Goal: Task Accomplishment & Management: Use online tool/utility

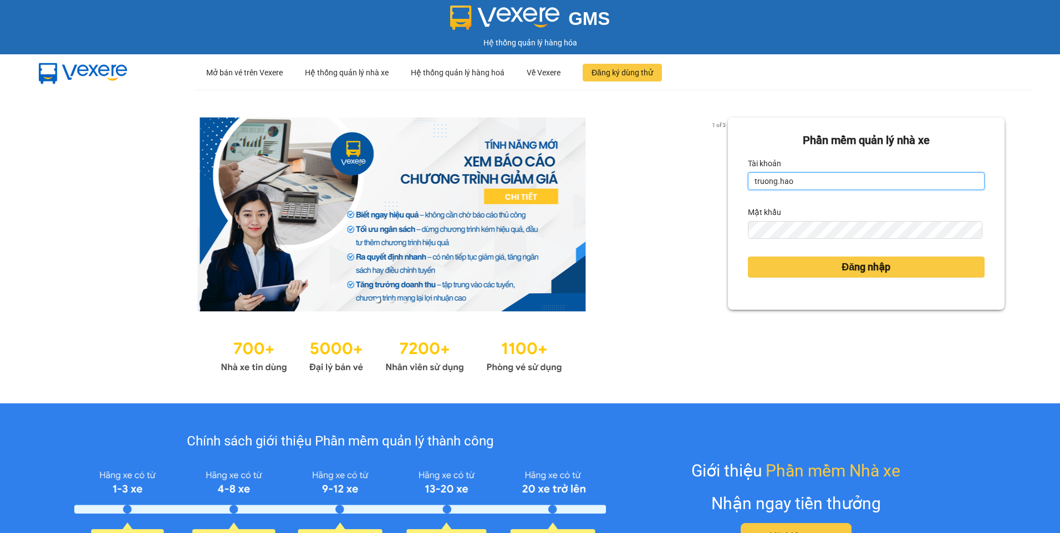
click at [859, 184] on input "truong.hao" at bounding box center [866, 181] width 237 height 18
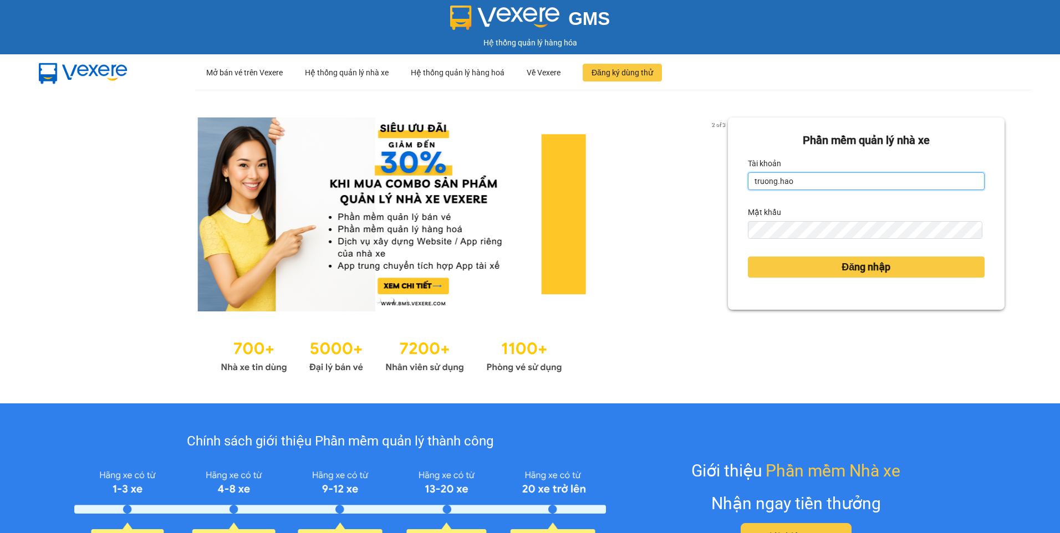
type input "haidang.hao"
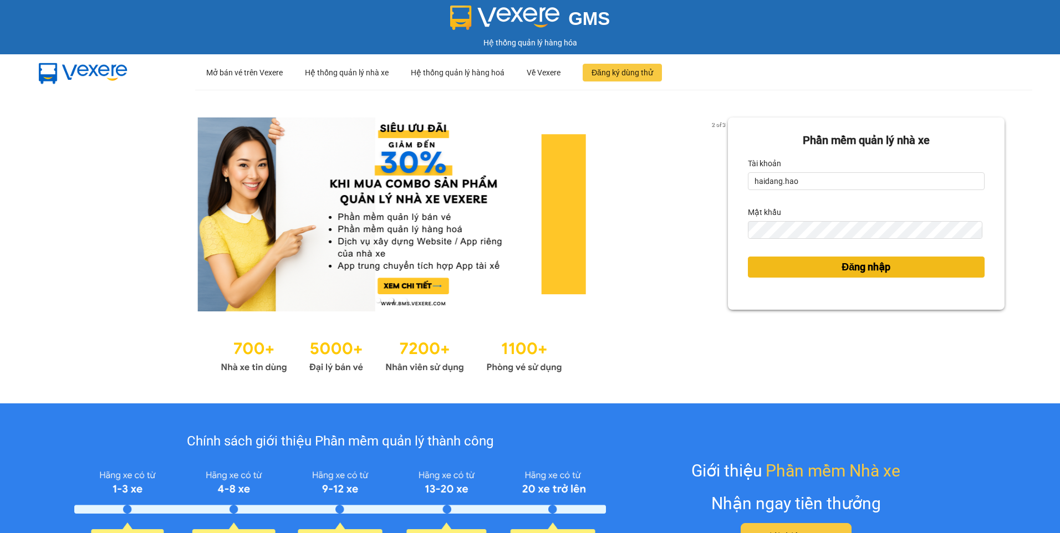
click at [842, 271] on span "Đăng nhập" at bounding box center [866, 268] width 49 height 16
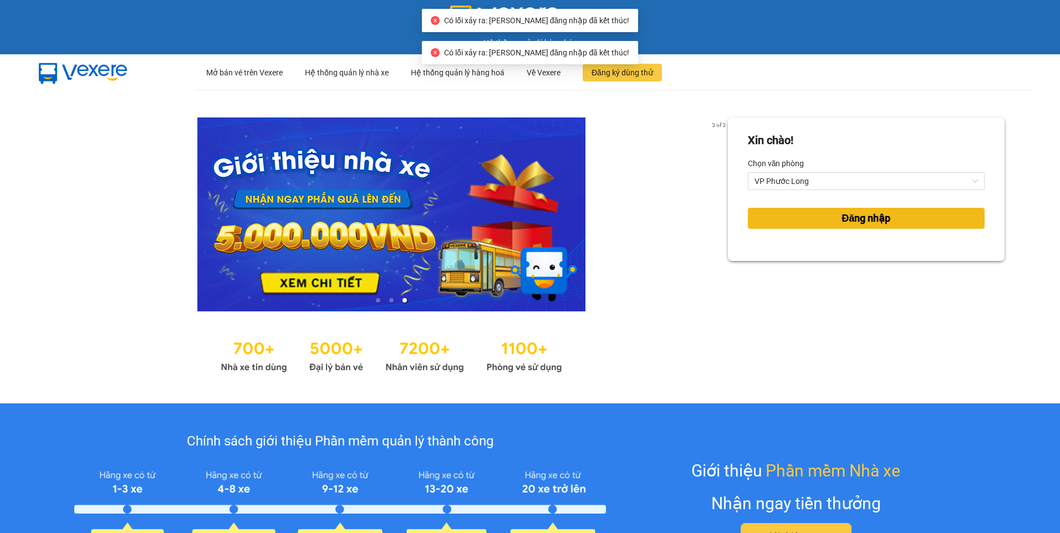
click at [871, 223] on span "Đăng nhập" at bounding box center [866, 219] width 49 height 16
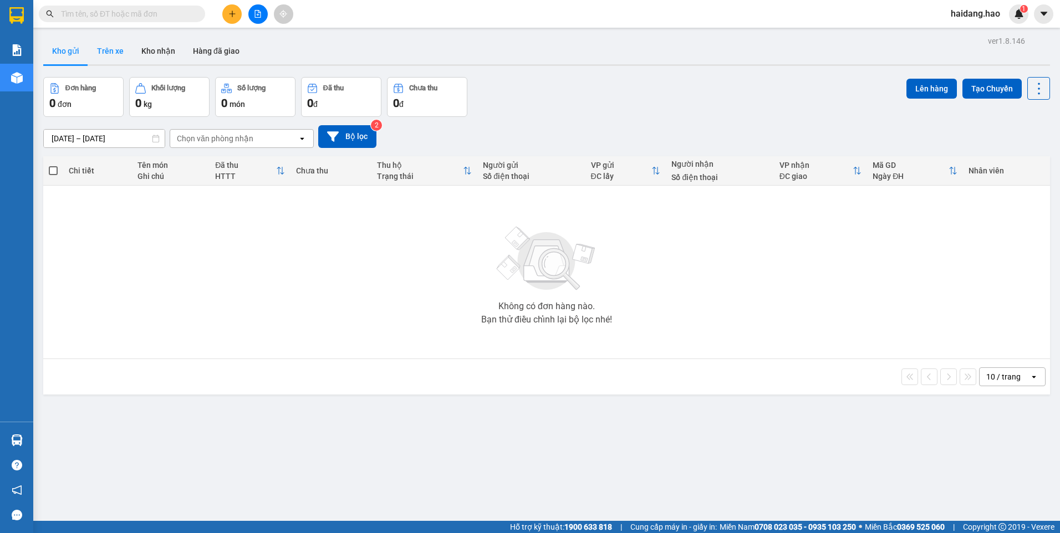
click at [121, 49] on button "Trên xe" at bounding box center [110, 51] width 44 height 27
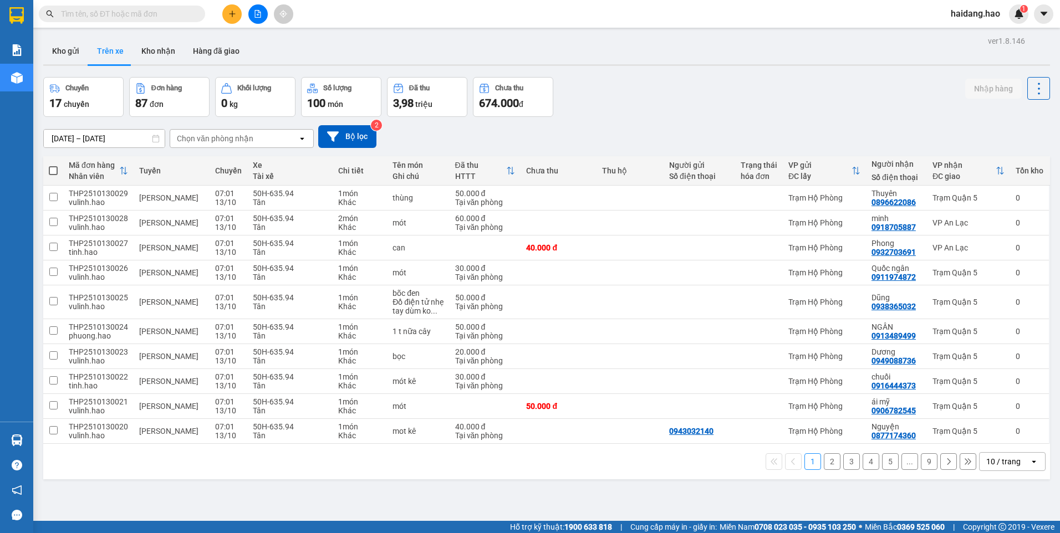
click at [259, 140] on div "Chọn văn phòng nhận" at bounding box center [234, 139] width 128 height 18
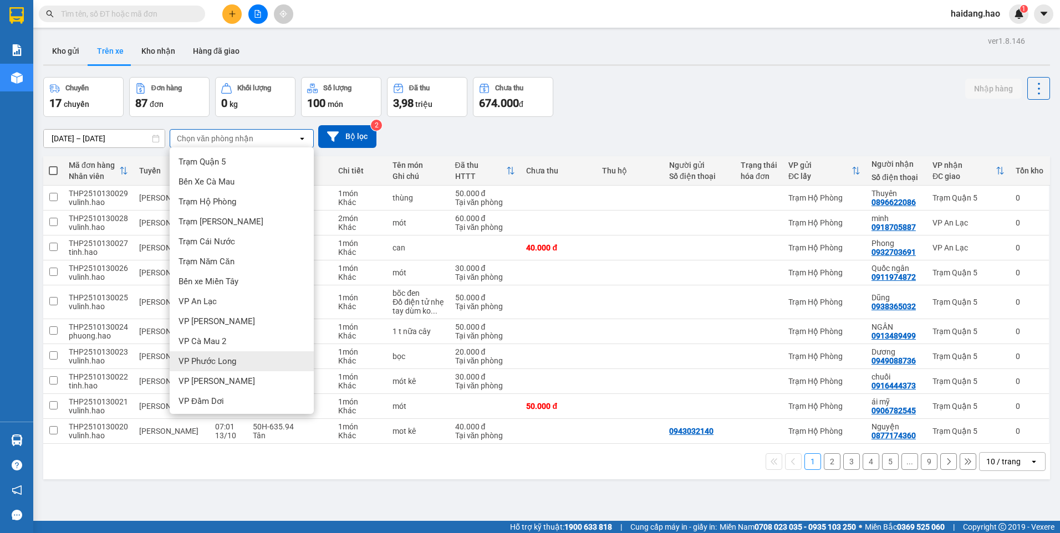
click at [227, 365] on span "VP Phước Long" at bounding box center [208, 361] width 58 height 11
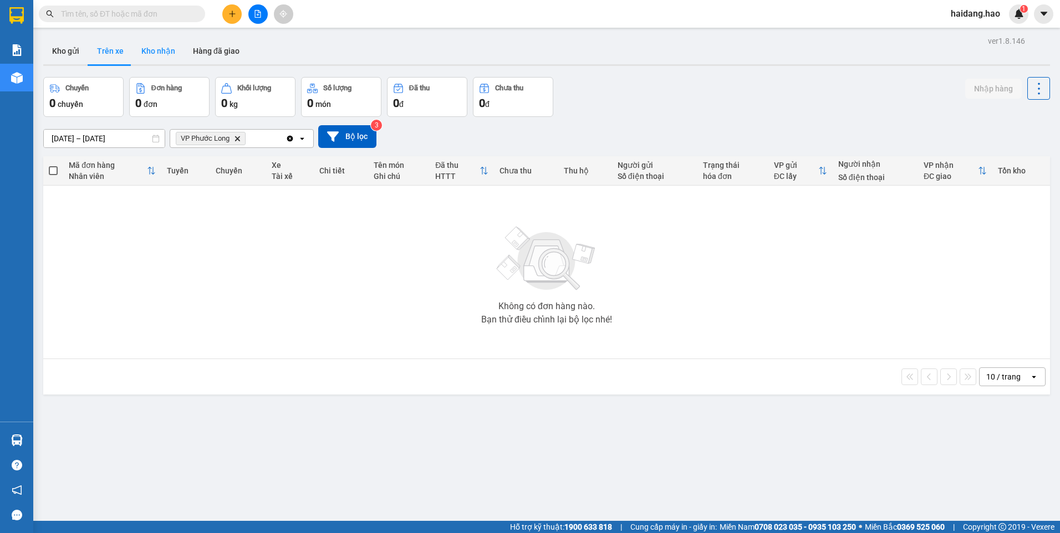
click at [153, 39] on button "Kho nhận" at bounding box center [159, 51] width 52 height 27
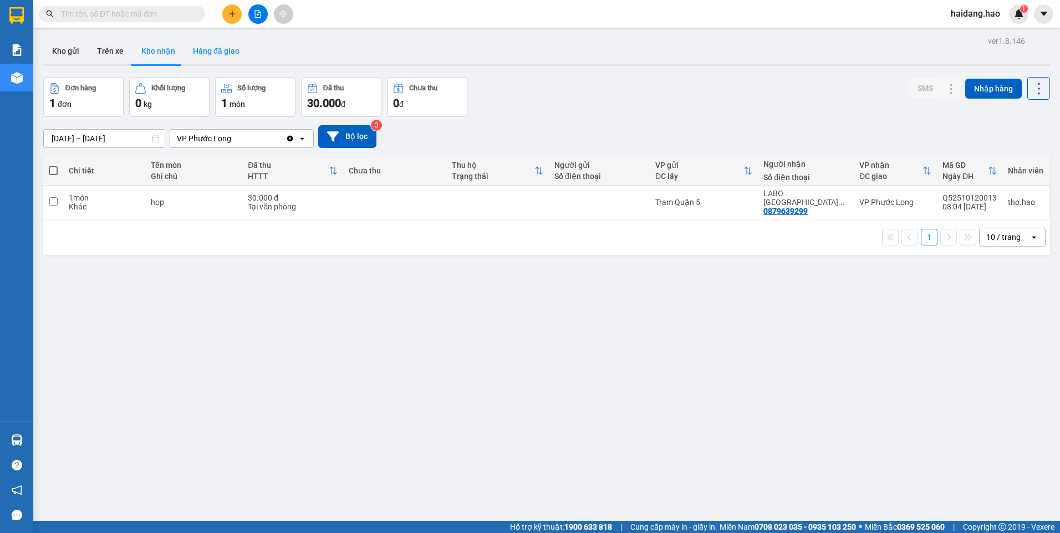
click at [224, 54] on button "Hàng đã giao" at bounding box center [216, 51] width 64 height 27
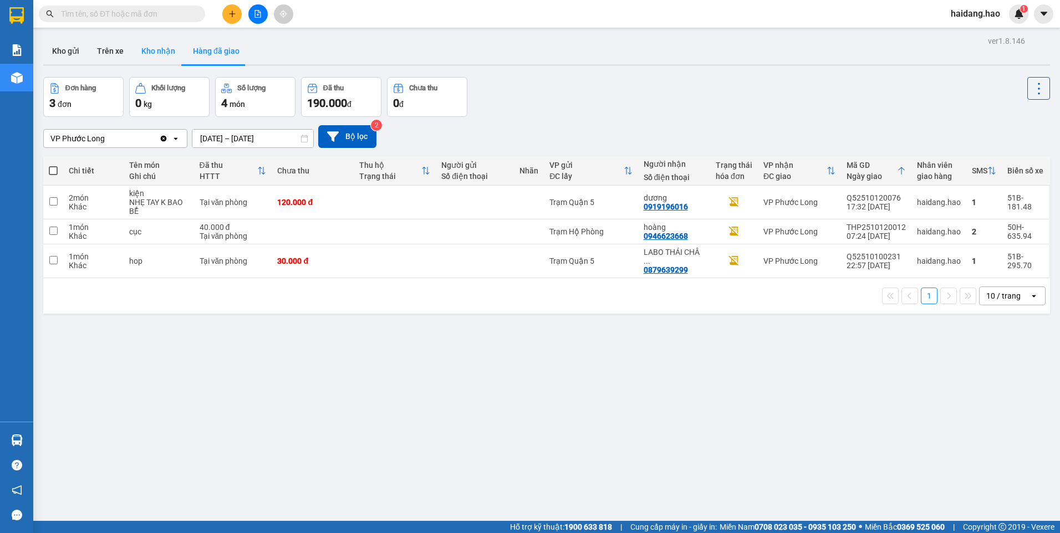
click at [150, 50] on button "Kho nhận" at bounding box center [159, 51] width 52 height 27
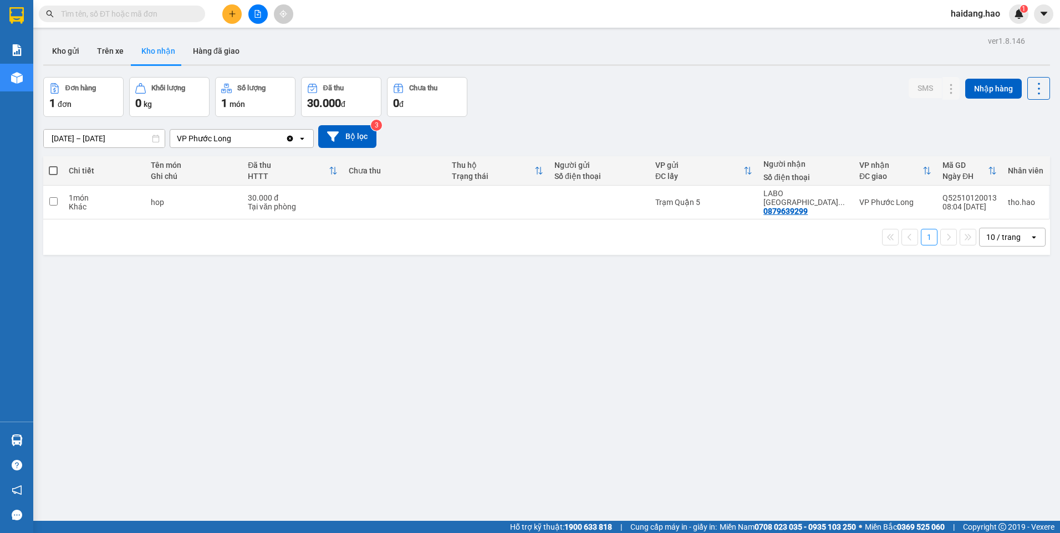
click at [133, 38] on button "Kho nhận" at bounding box center [159, 51] width 52 height 27
